Goal: Entertainment & Leisure: Consume media (video, audio)

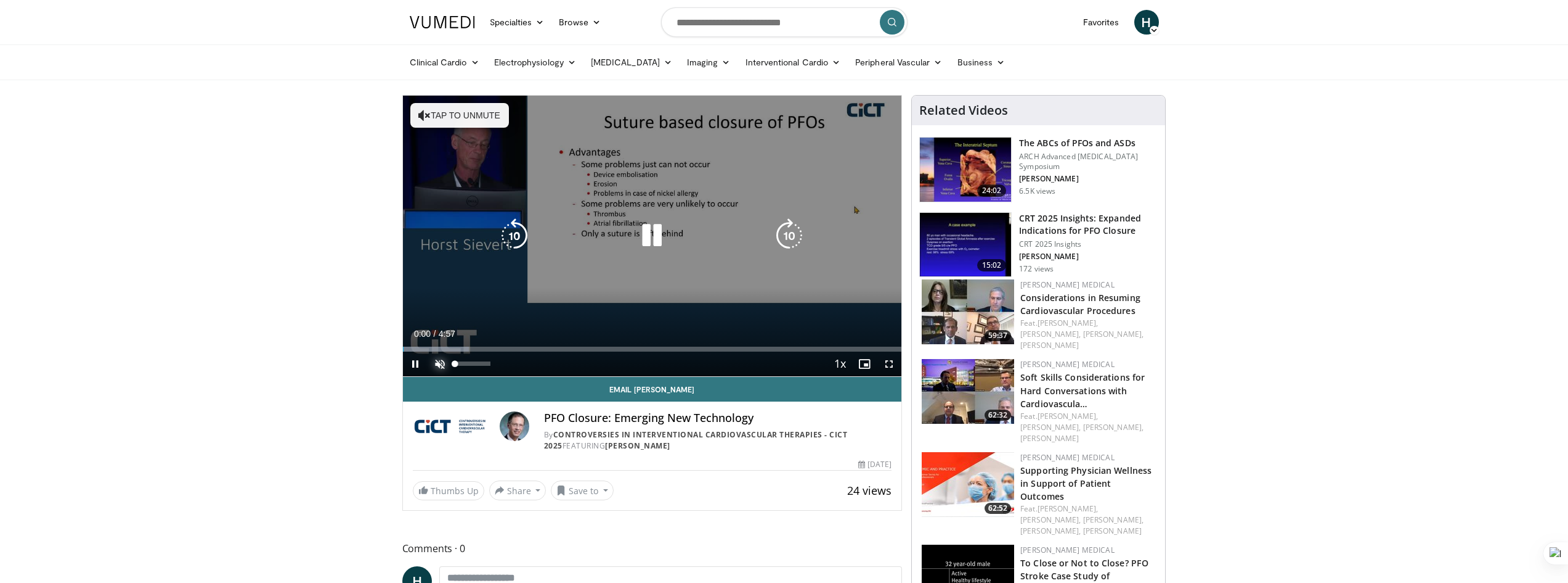
click at [438, 364] on span "Video Player" at bounding box center [440, 364] width 24 height 24
click at [661, 235] on icon "Video Player" at bounding box center [652, 235] width 34 height 34
click at [655, 238] on icon "Video Player" at bounding box center [652, 235] width 34 height 34
click at [603, 262] on div "10 seconds Tap to unmute" at bounding box center [652, 236] width 499 height 281
